Goal: Task Accomplishment & Management: Use online tool/utility

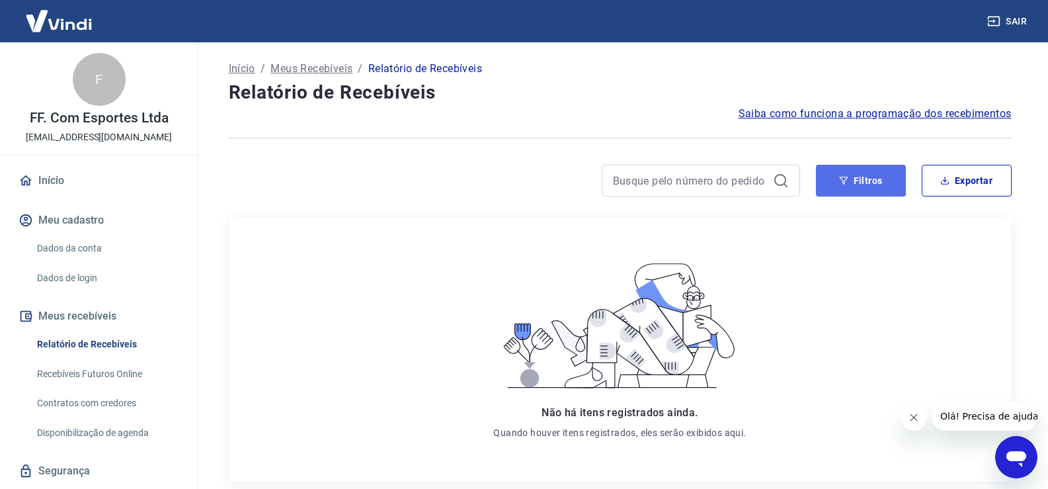
click at [856, 181] on button "Filtros" at bounding box center [861, 181] width 90 height 32
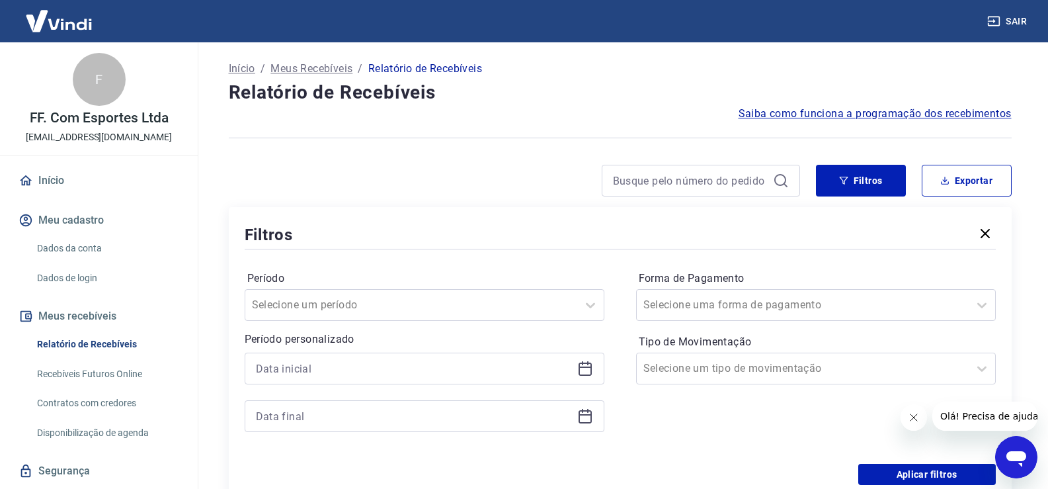
click at [585, 362] on icon at bounding box center [585, 368] width 16 height 16
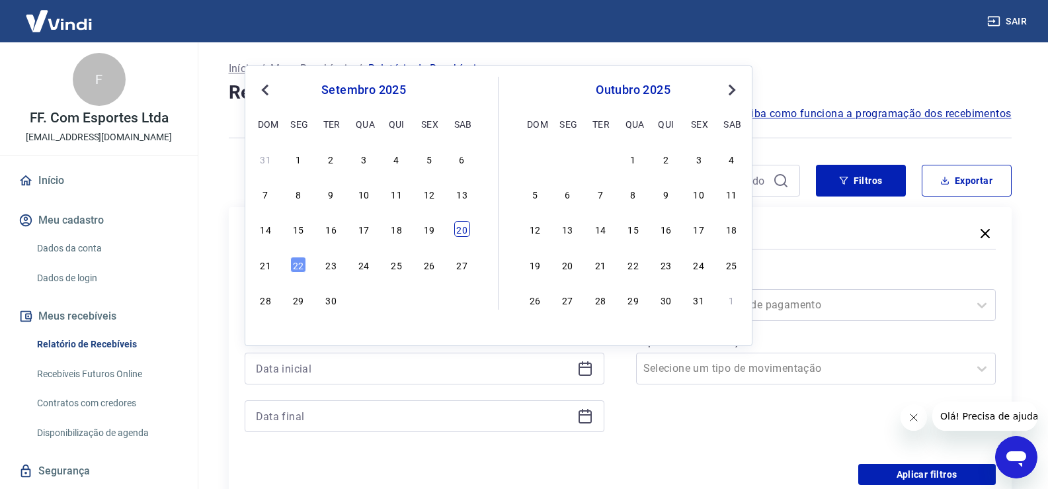
click at [464, 229] on div "20" at bounding box center [462, 229] width 16 height 16
type input "[DATE]"
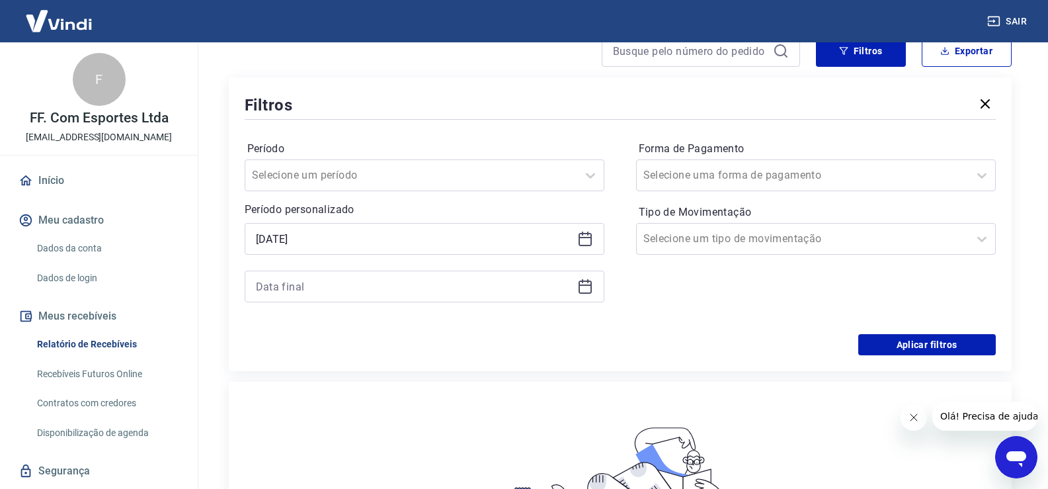
scroll to position [132, 0]
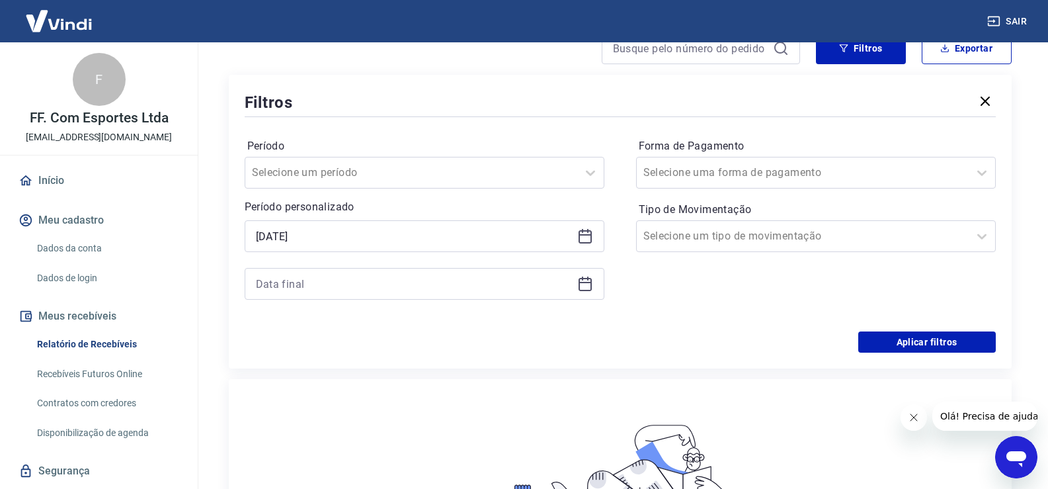
click at [590, 282] on icon at bounding box center [585, 282] width 13 height 1
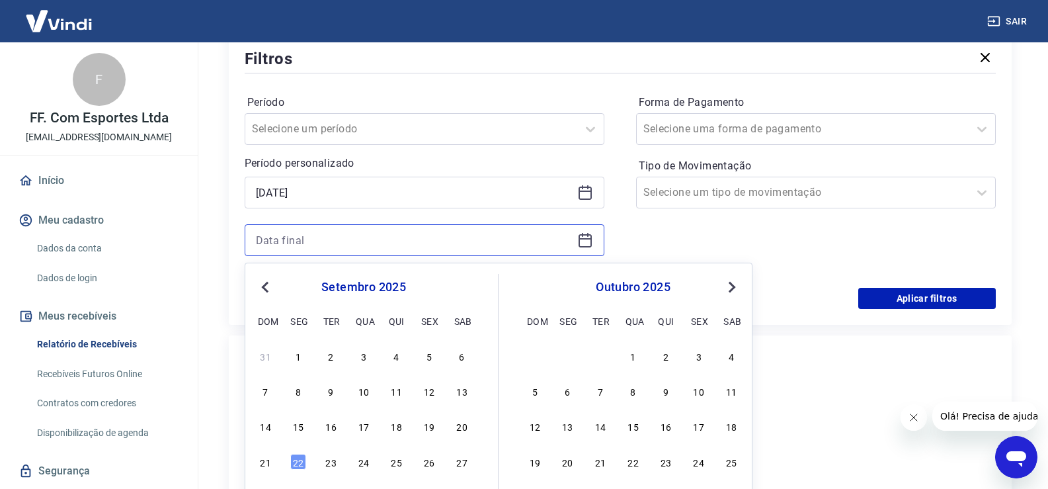
scroll to position [198, 0]
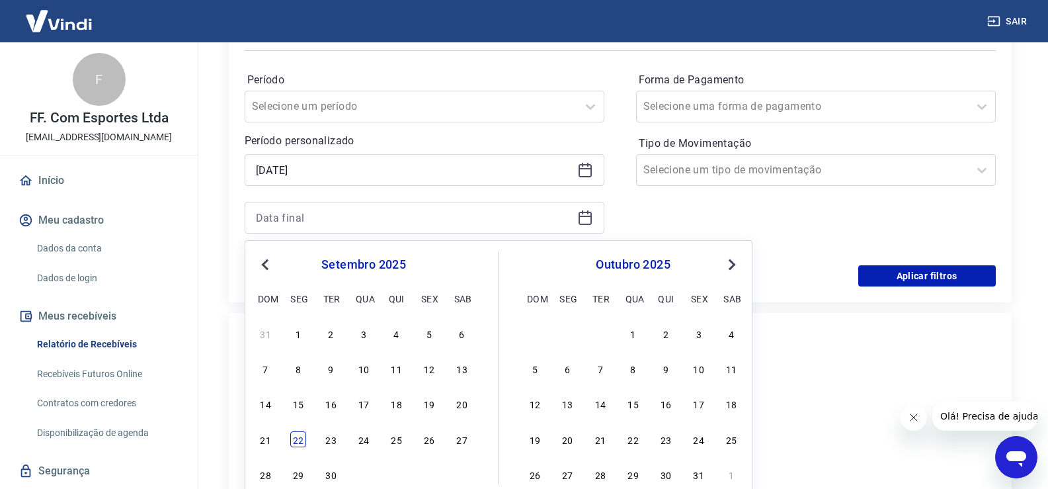
click at [301, 435] on div "22" at bounding box center [298, 439] width 16 height 16
type input "[DATE]"
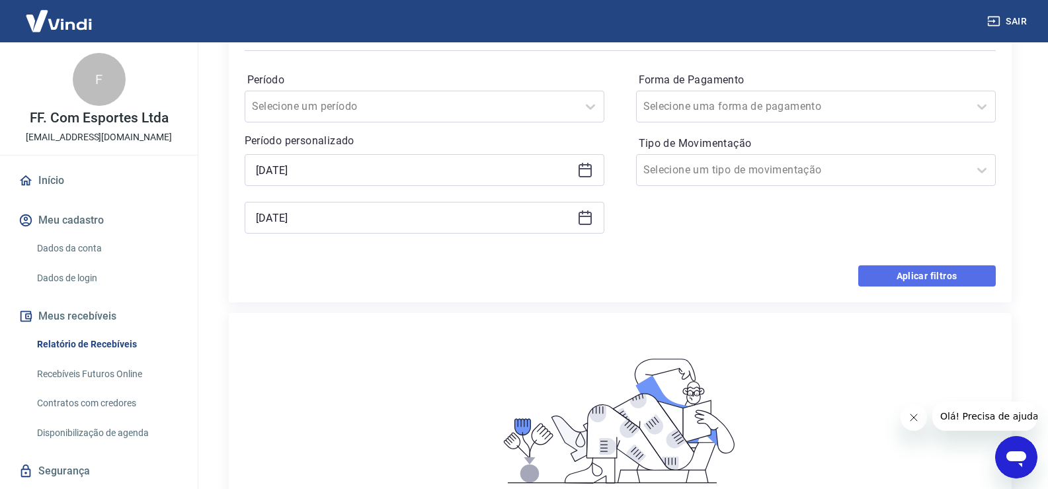
click at [900, 274] on button "Aplicar filtros" at bounding box center [927, 275] width 138 height 21
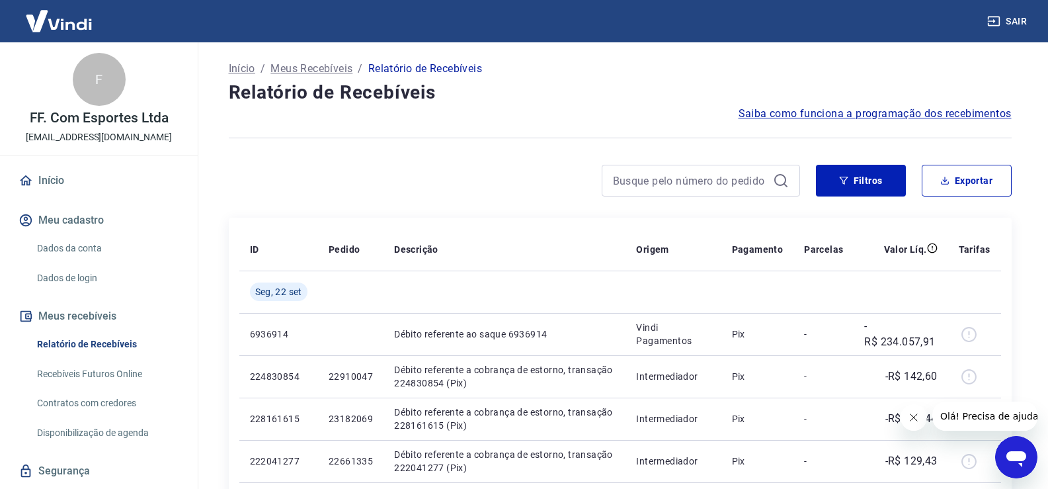
scroll to position [66, 0]
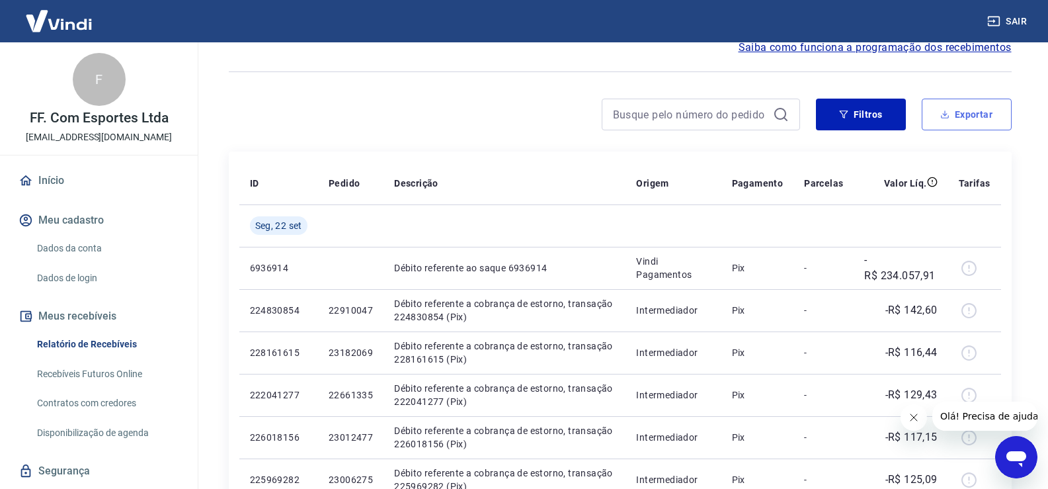
click at [947, 123] on button "Exportar" at bounding box center [967, 115] width 90 height 32
type input "[DATE]"
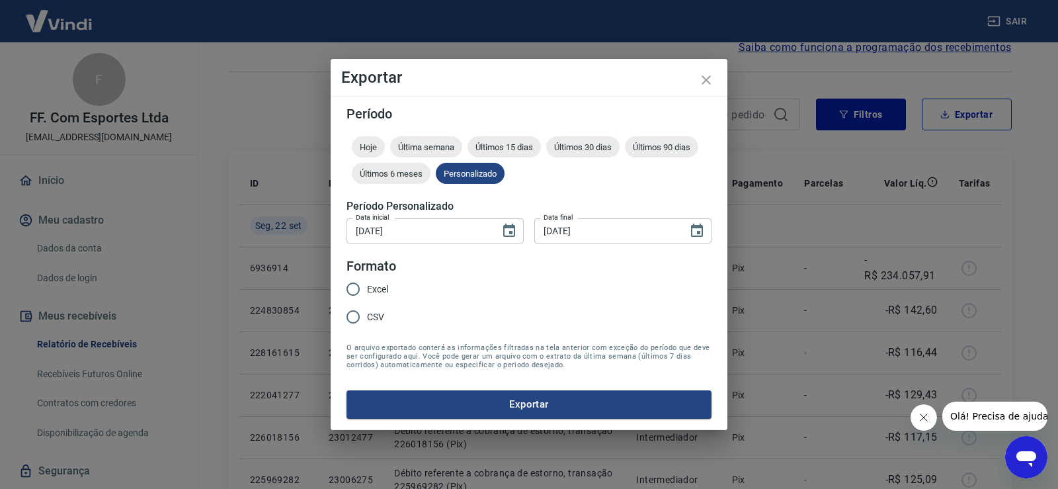
click at [375, 317] on span "CSV" at bounding box center [375, 317] width 17 height 14
click at [367, 317] on input "CSV" at bounding box center [353, 317] width 28 height 28
radio input "true"
click at [366, 282] on input "Excel" at bounding box center [353, 289] width 28 height 28
radio input "true"
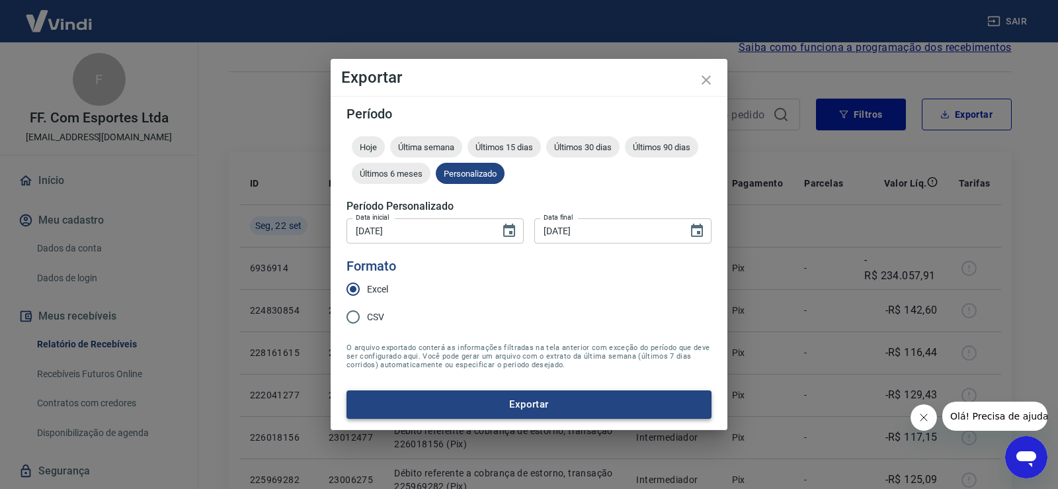
click at [552, 408] on button "Exportar" at bounding box center [529, 404] width 365 height 28
